Goal: Check status: Check status

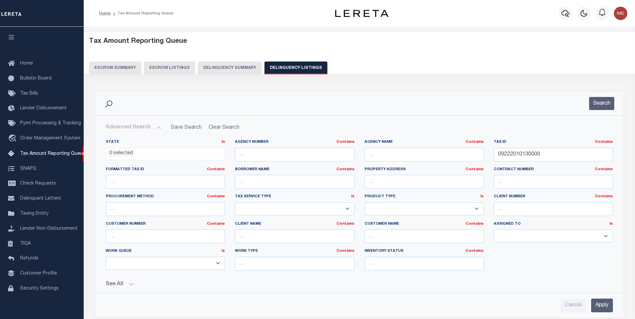
select select
select select "100"
click at [555, 155] on input "09222010130000" at bounding box center [553, 155] width 119 height 14
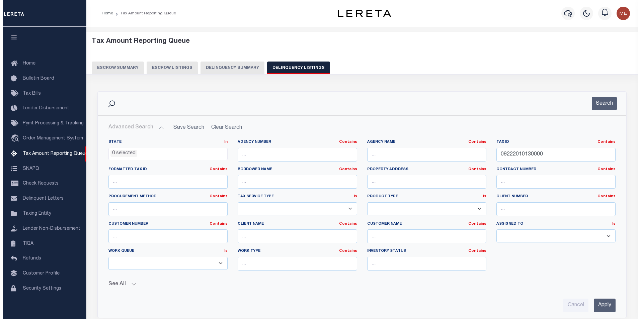
scroll to position [7, 0]
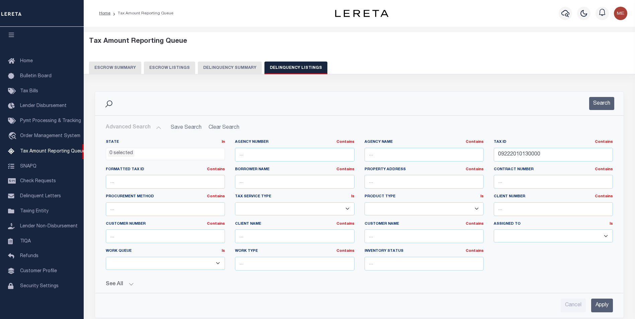
click at [555, 155] on input "09222010130000" at bounding box center [553, 155] width 119 height 14
click at [597, 308] on input "Apply" at bounding box center [602, 306] width 22 height 14
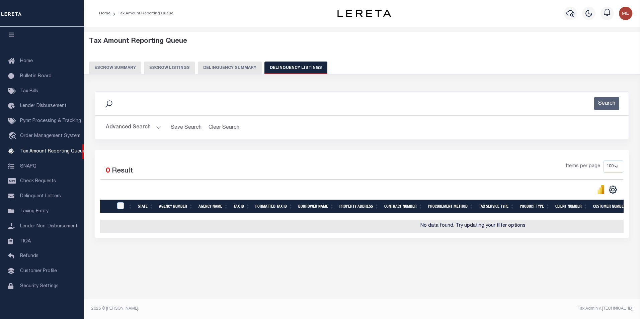
click at [153, 125] on button "Advanced Search" at bounding box center [134, 127] width 56 height 13
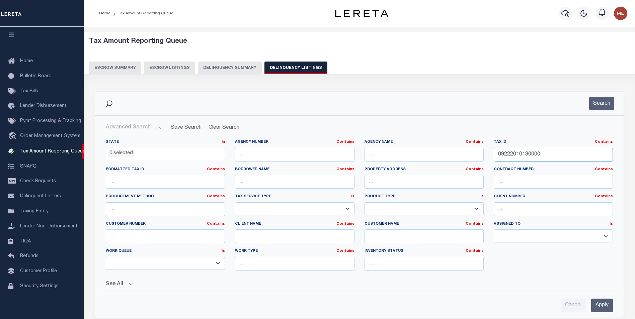
click at [502, 152] on input "09222010130000" at bounding box center [553, 155] width 119 height 14
paste input "ED05-067.17-01-30.00"
drag, startPoint x: 554, startPoint y: 154, endPoint x: 658, endPoint y: 156, distance: 104.2
click at [635, 156] on html "Home Tax Amount Reporting Queue Profile" at bounding box center [317, 238] width 635 height 477
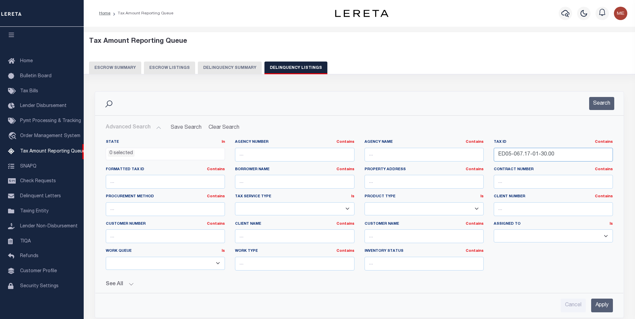
type input "ED05-067.17-01-30.00"
click at [599, 309] on input "Apply" at bounding box center [602, 306] width 22 height 14
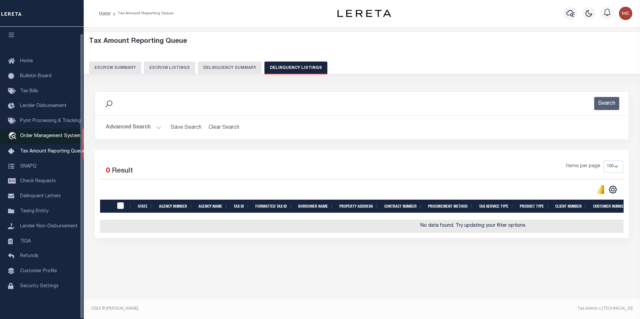
click at [49, 134] on span "Order Management System" at bounding box center [50, 136] width 60 height 5
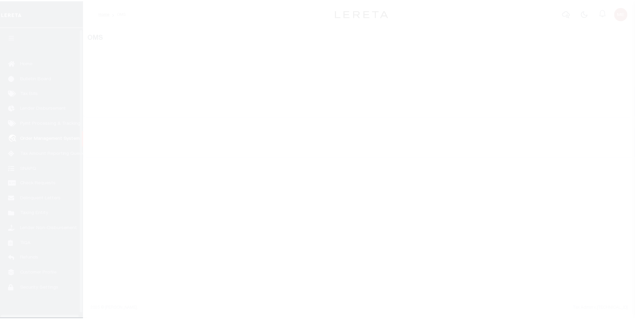
scroll to position [7, 0]
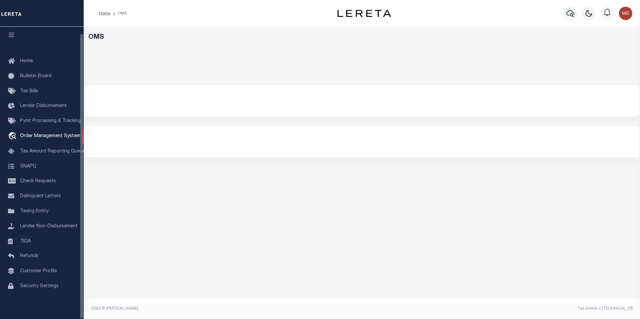
select select "200"
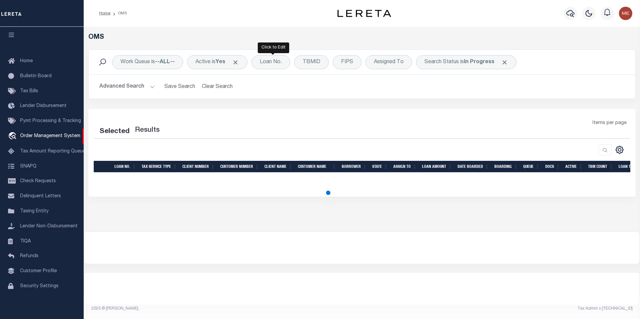
click at [282, 64] on div "Loan No." at bounding box center [270, 62] width 39 height 14
select select "200"
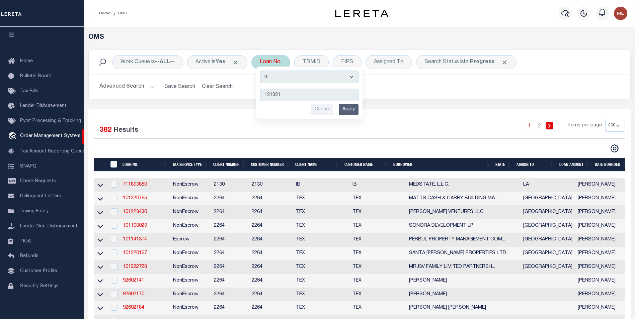
type input "131031"
click at [359, 112] on input "Apply" at bounding box center [349, 109] width 20 height 11
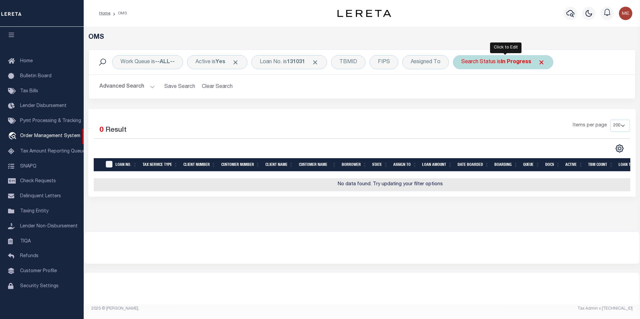
click at [548, 62] on div "Search Status is In Progress" at bounding box center [503, 62] width 100 height 14
select select "IP"
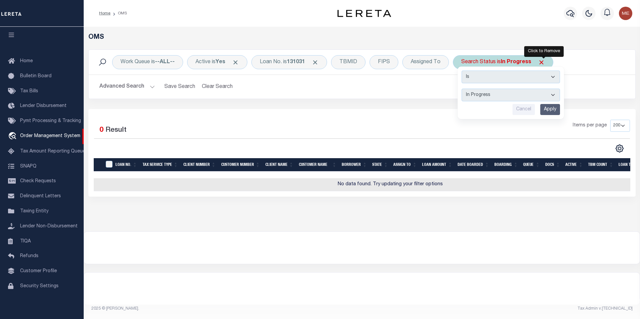
click at [543, 62] on span "Click to Remove" at bounding box center [541, 62] width 7 height 7
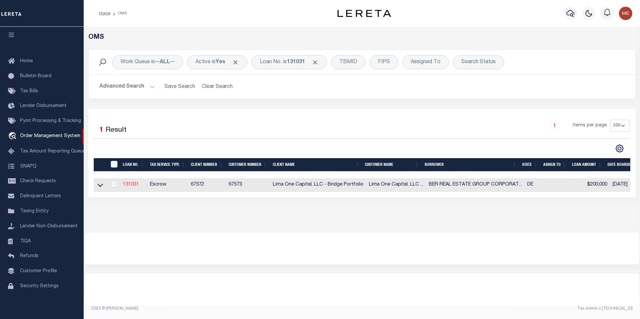
click at [137, 185] on link "131031" at bounding box center [131, 184] width 16 height 5
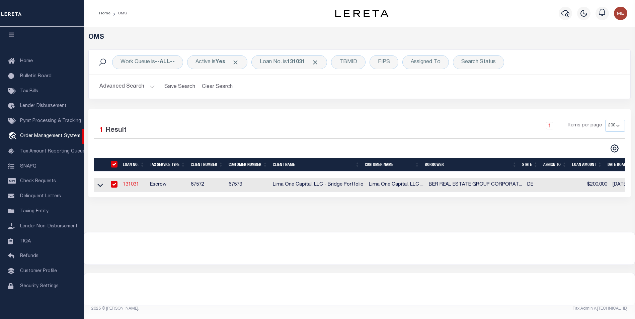
type input "131031"
type input "BER REAL ESTATE GROUP CORPORATION"
select select
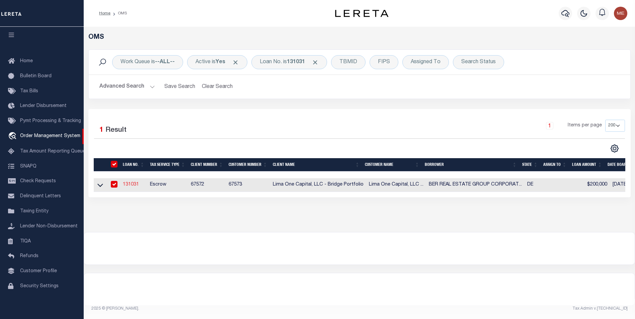
select select
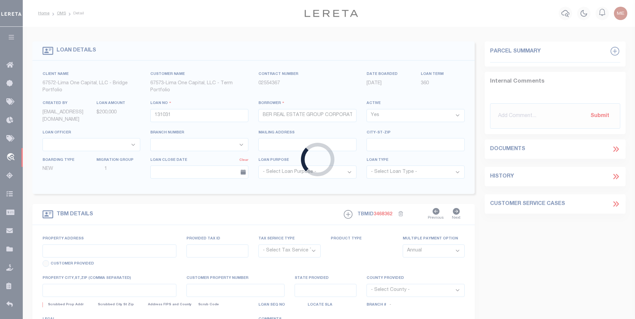
type input "63 SAXTON ROAD"
radio input "true"
select select "Escrow"
select select
type input "DOVER DE 19901"
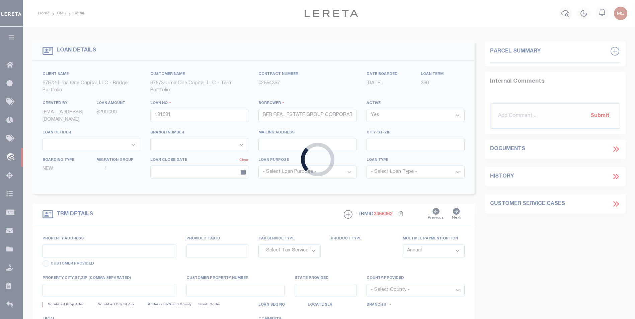
type input "131031-1"
type input "DE"
type textarea "COLLECTOR: ENTITY: PARCEL: 2"
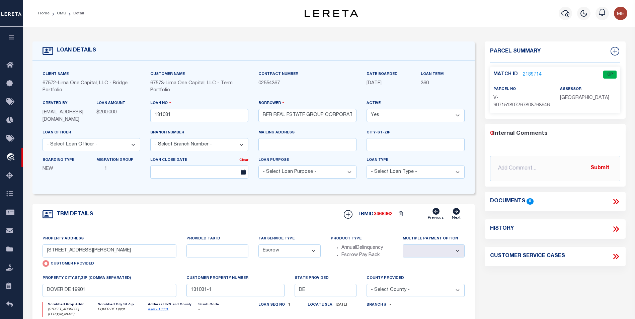
click at [534, 71] on link "2189714" at bounding box center [532, 74] width 19 height 7
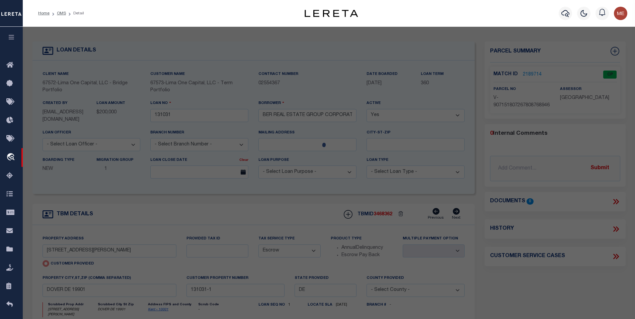
checkbox input "false"
select select "CP"
select select "AGW"
select select
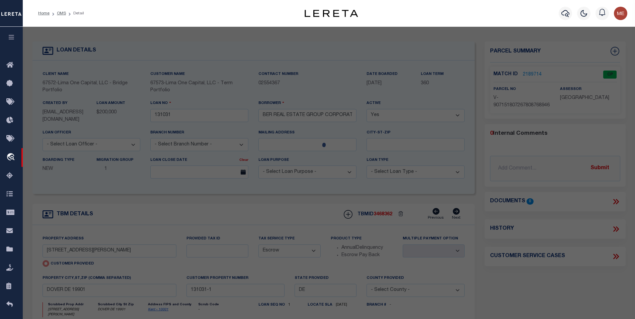
type input "63 SAXTON ROAD"
type input "DOVER DE 19901"
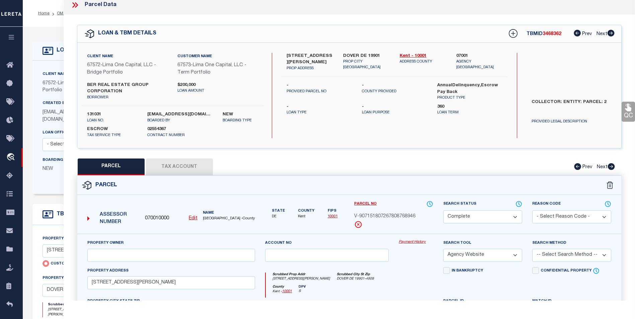
scroll to position [105, 0]
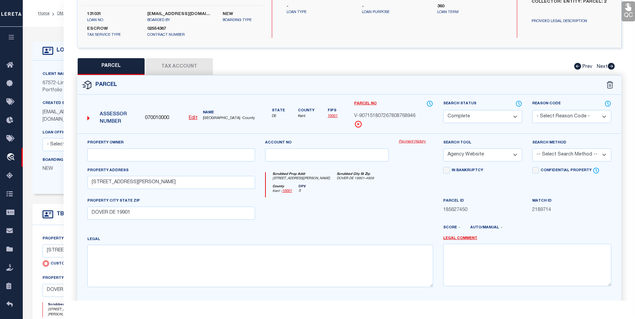
click at [406, 142] on link "Payment History" at bounding box center [416, 142] width 34 height 6
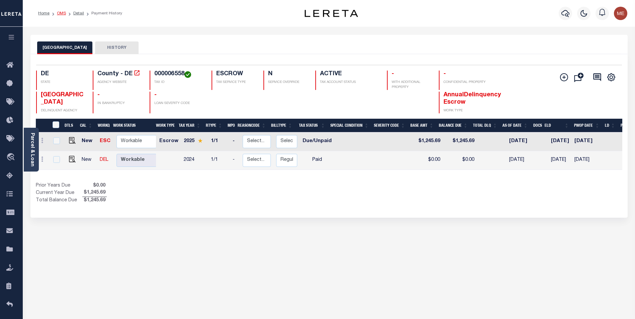
click at [62, 14] on link "OMS" at bounding box center [61, 13] width 9 height 4
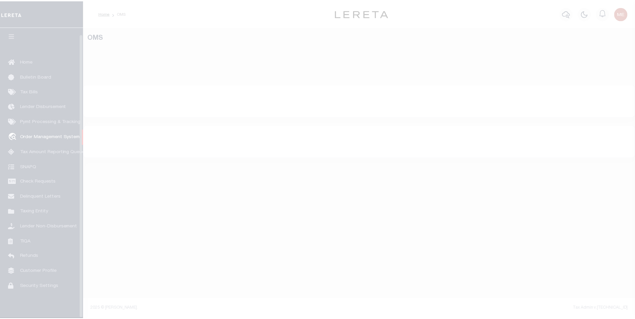
scroll to position [7, 0]
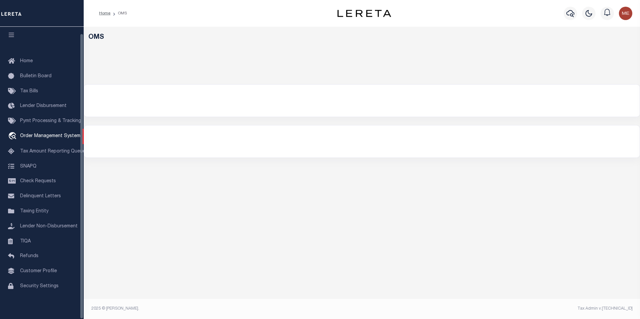
select select "200"
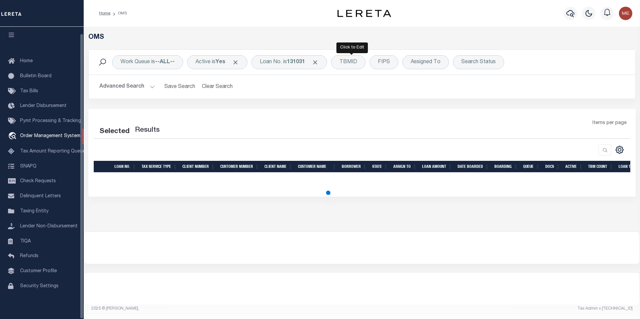
select select "200"
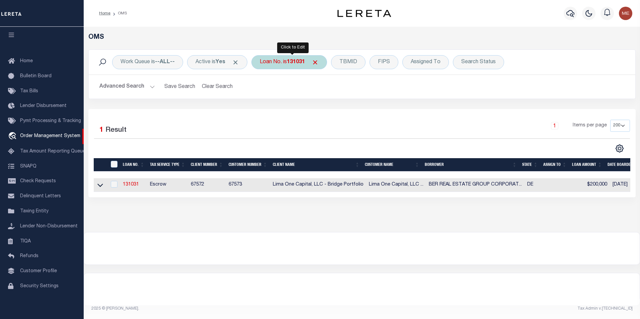
click at [301, 63] on b "131031" at bounding box center [296, 62] width 18 height 5
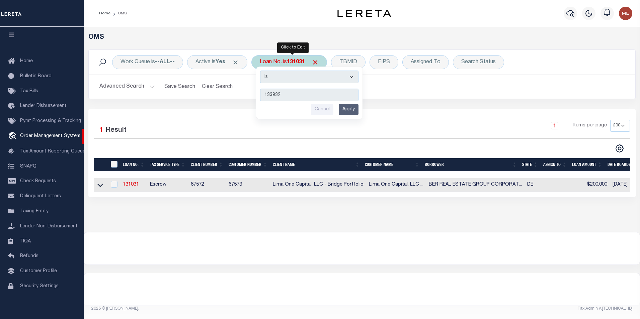
type input "133932"
click at [353, 111] on input "Apply" at bounding box center [349, 109] width 20 height 11
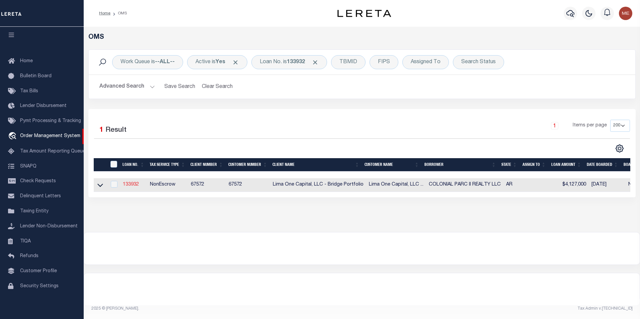
click at [125, 186] on link "133932" at bounding box center [131, 184] width 16 height 5
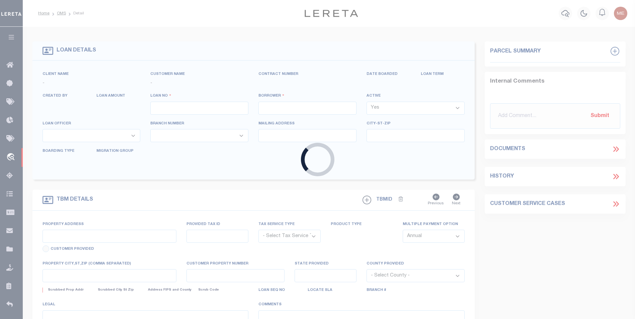
type input "133932"
type input "COLONIAL PARC II REALTY LLC"
select select
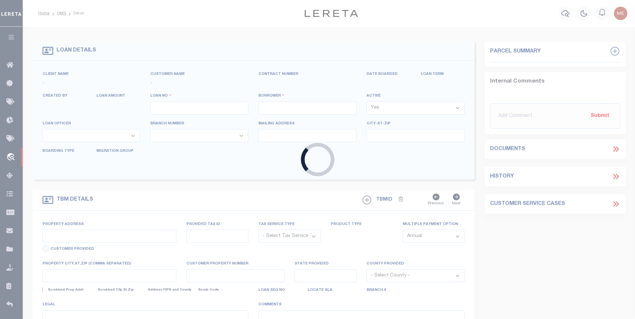
select select
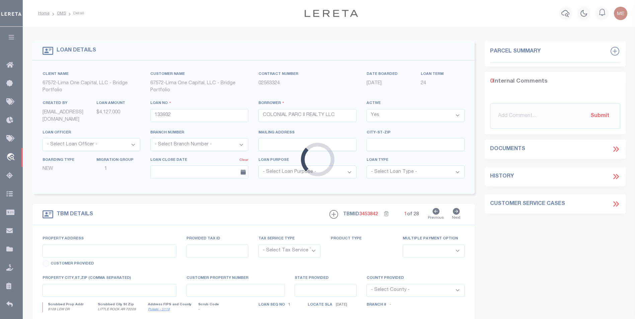
type input "9109 LEW DR"
radio input "true"
select select "NonEscrow"
select select
type input "LITTLE ROCK AR 72209"
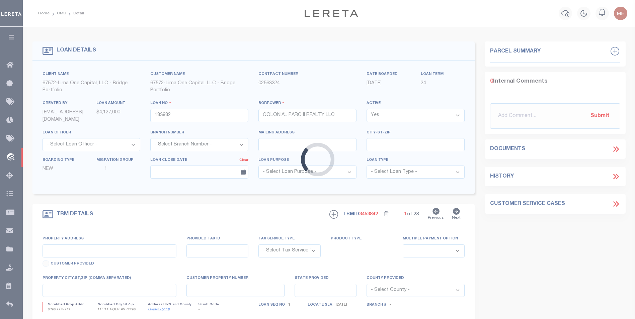
type input "133932-1-C"
type input "AR"
type textarea "SEE FILE03060 1APL"
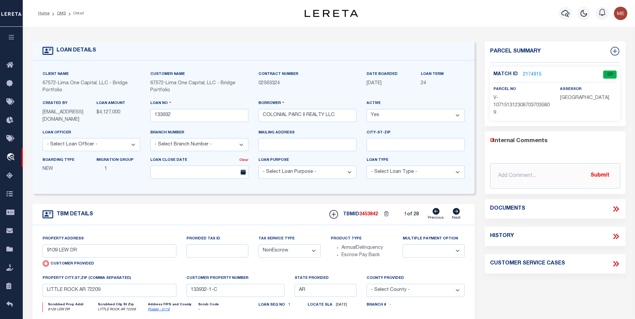
click at [536, 75] on link "2174915" at bounding box center [532, 74] width 19 height 7
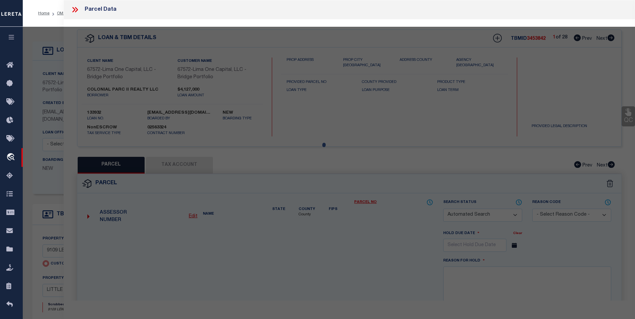
checkbox input "false"
select select "CP"
select select "AGW"
select select
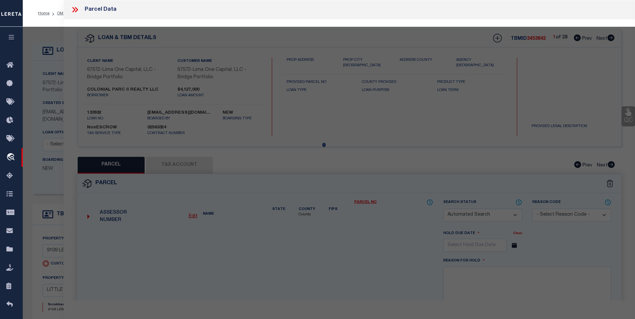
type input "9109 LEW DR"
type input "LITTLE ROCK AR 72209"
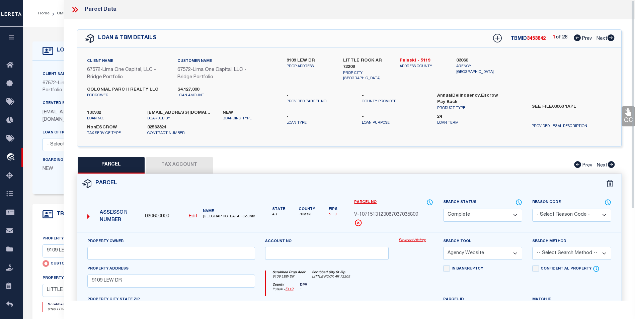
click at [414, 244] on div "Payment History" at bounding box center [416, 251] width 45 height 27
click at [409, 242] on link "Payment History" at bounding box center [416, 241] width 34 height 6
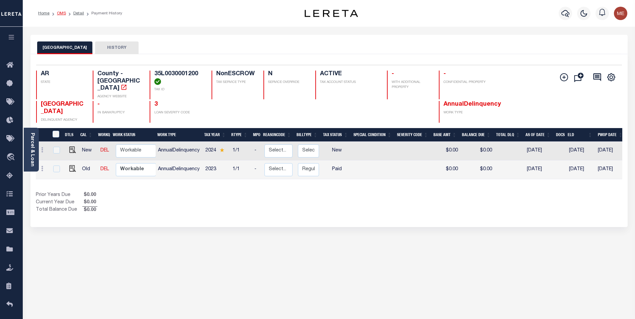
click at [60, 13] on link "OMS" at bounding box center [61, 13] width 9 height 4
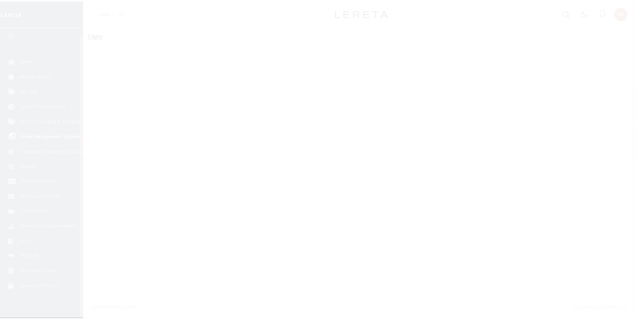
scroll to position [7, 0]
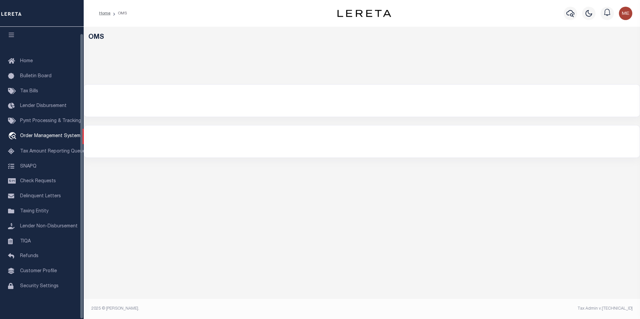
select select "200"
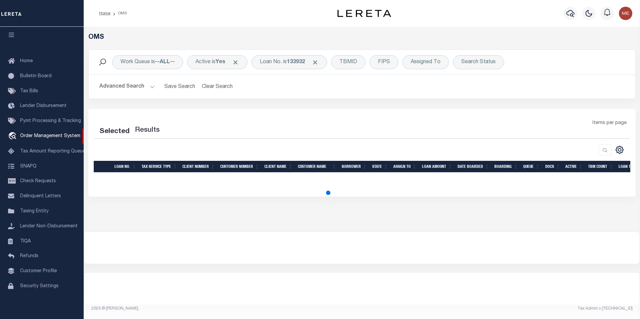
select select "200"
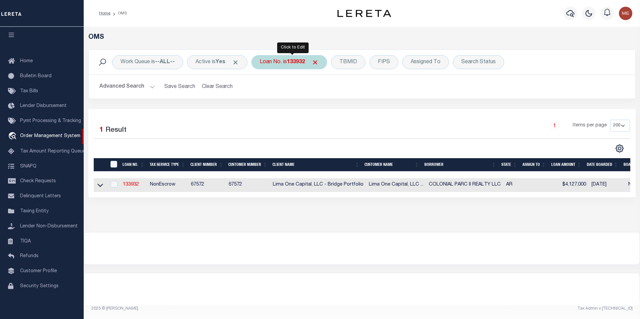
click at [290, 64] on div "Loan No. is 133932" at bounding box center [289, 62] width 76 height 14
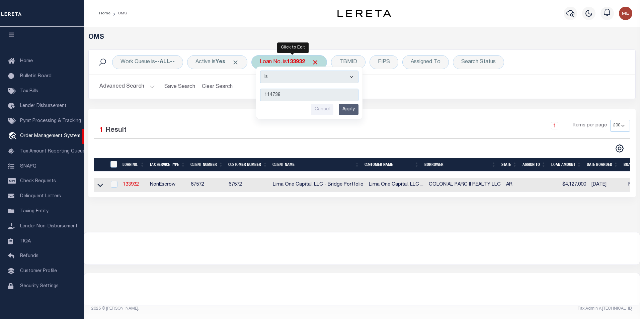
type input "114738"
click at [355, 113] on input "Apply" at bounding box center [349, 109] width 20 height 11
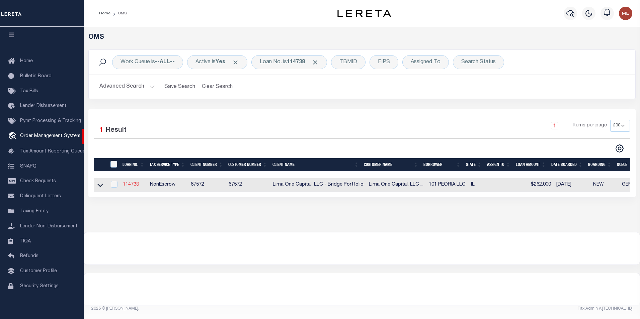
click at [127, 185] on link "114738" at bounding box center [131, 184] width 16 height 5
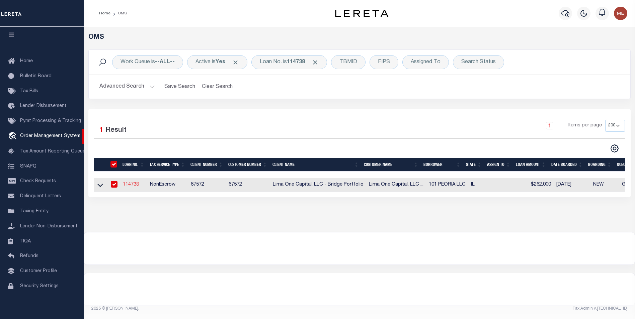
type input "114738"
type input "101 PEORIA LLC"
select select
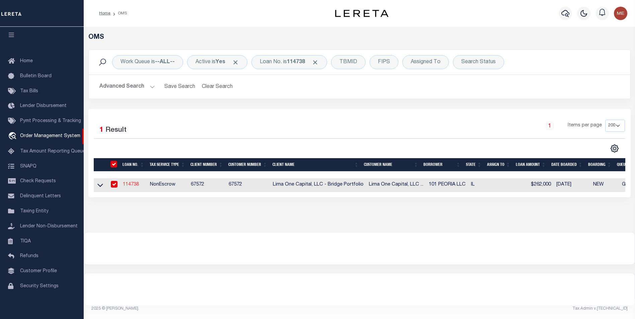
select select
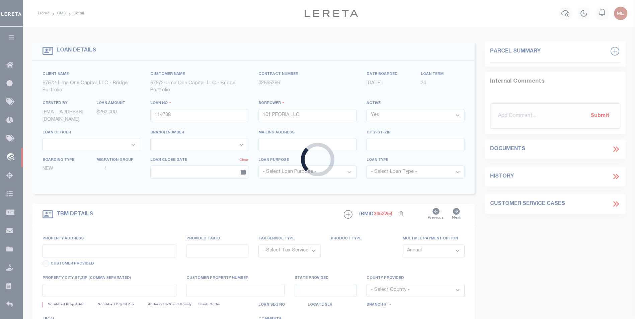
type input "2317-2331 W [PERSON_NAME]"
radio input "true"
select select "NonEscrow"
select select
type input "[GEOGRAPHIC_DATA] IL 61604"
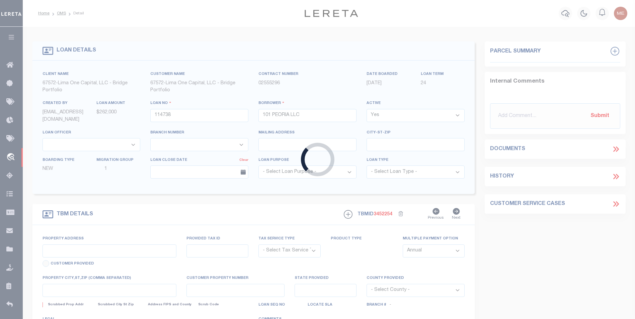
type input "114738-1-B"
type input "IL"
type textarea "COLLECTOR: ENTITY: PARCEL: 18"
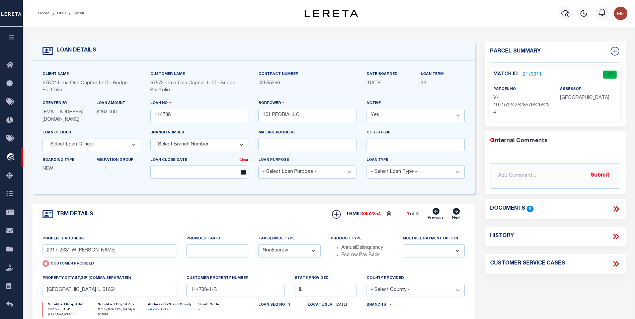
click at [533, 73] on link "2173311" at bounding box center [532, 74] width 19 height 7
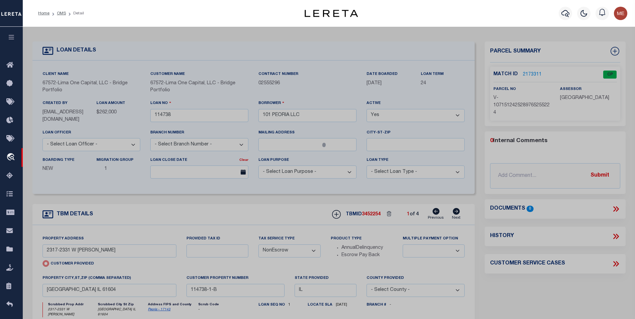
checkbox input "false"
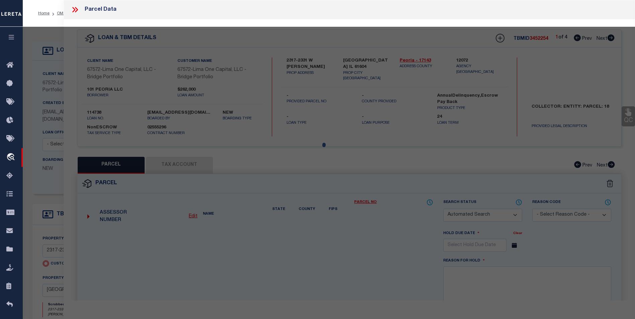
select select "CP"
select select "AGW"
select select
type input "2317-2331 W [PERSON_NAME]"
type input "[GEOGRAPHIC_DATA] IL 61604"
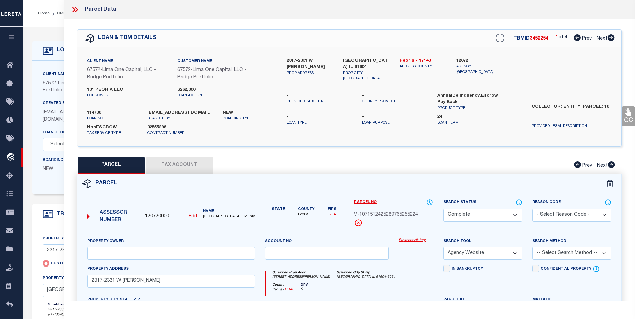
click at [412, 243] on link "Payment History" at bounding box center [416, 241] width 34 height 6
